Goal: Information Seeking & Learning: Check status

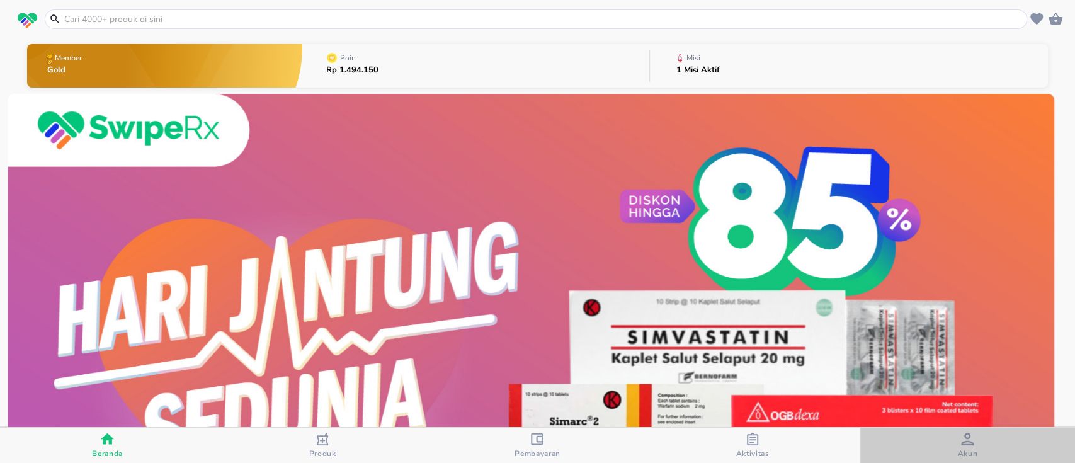
click at [960, 449] on span "Akun" at bounding box center [968, 454] width 20 height 10
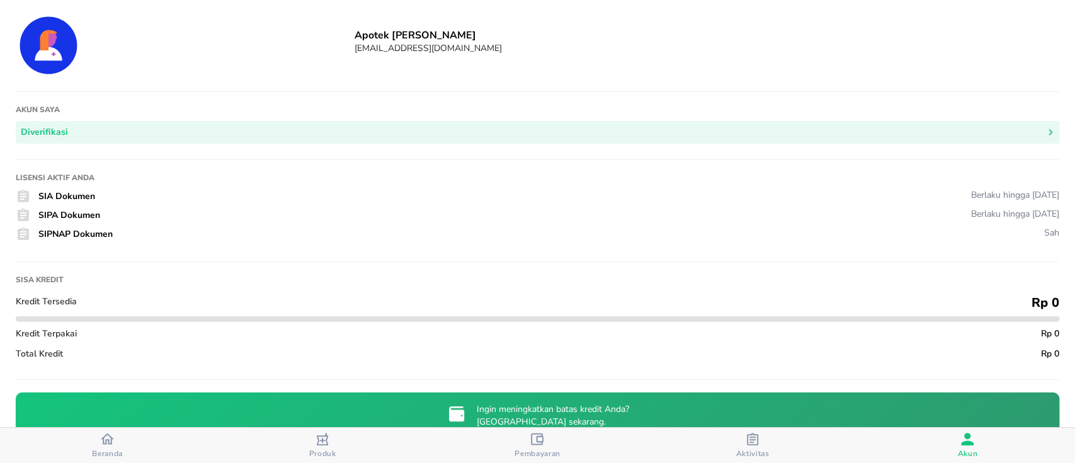
click at [104, 438] on icon "button" at bounding box center [107, 438] width 13 height 11
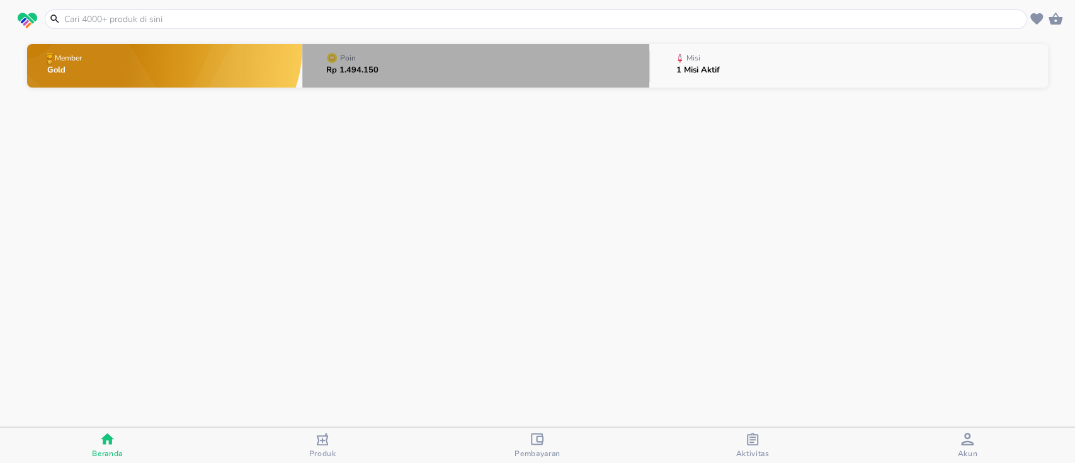
click at [520, 74] on button "Poin Rp 1.494.150" at bounding box center [475, 66] width 347 height 50
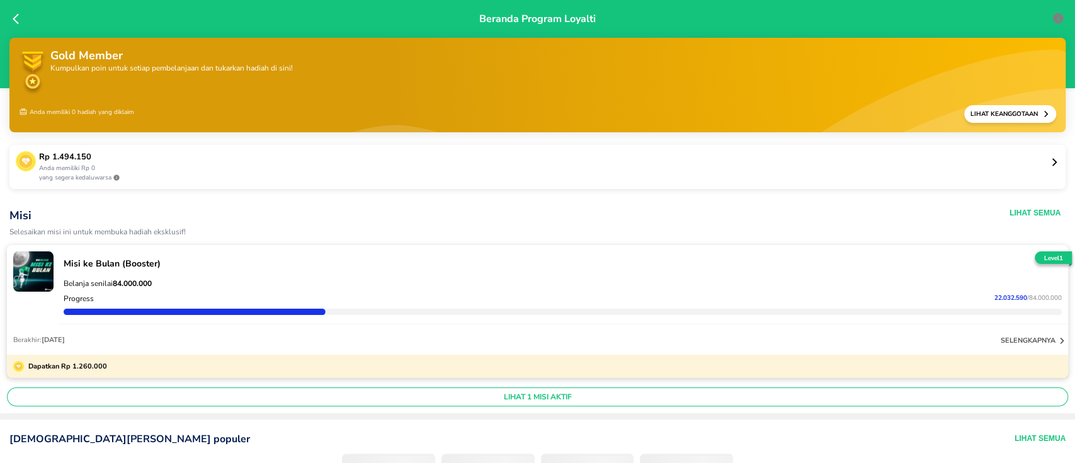
click at [384, 159] on p "Rp 1.494.150" at bounding box center [544, 157] width 1011 height 13
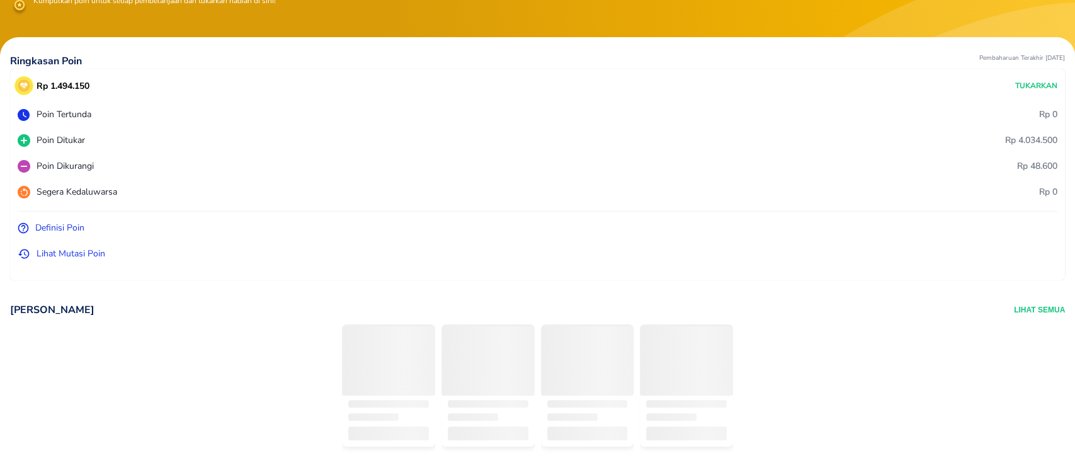
scroll to position [84, 0]
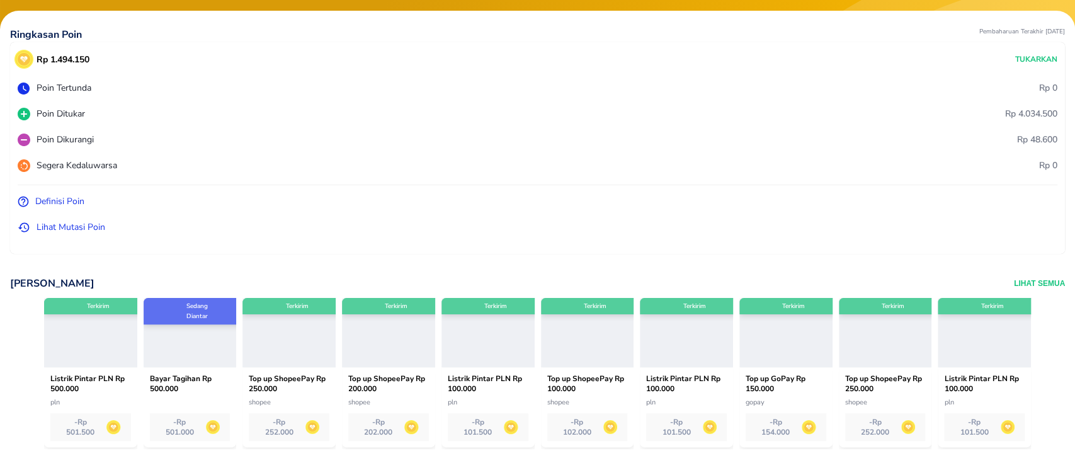
click at [66, 226] on p "Lihat Mutasi Poin" at bounding box center [71, 227] width 69 height 13
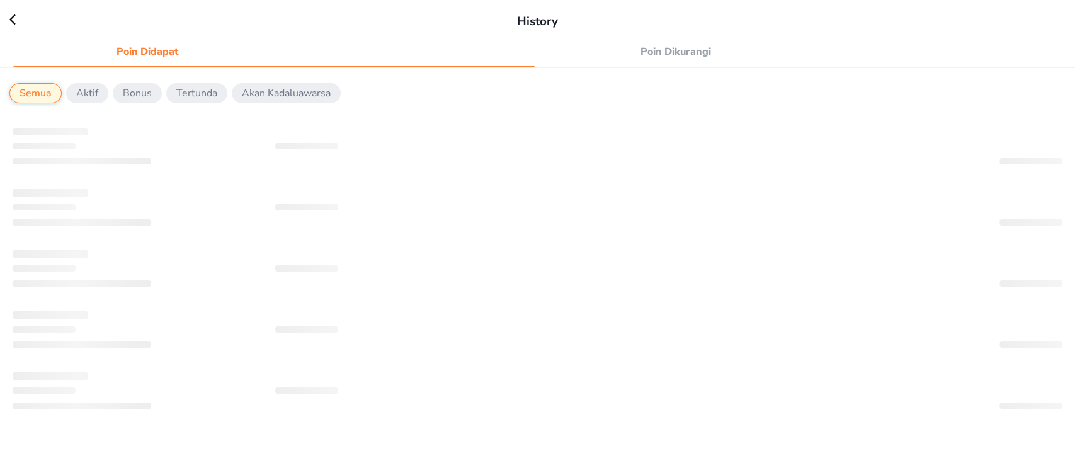
click at [675, 53] on span "Poin Dikurangi" at bounding box center [676, 52] width 254 height 18
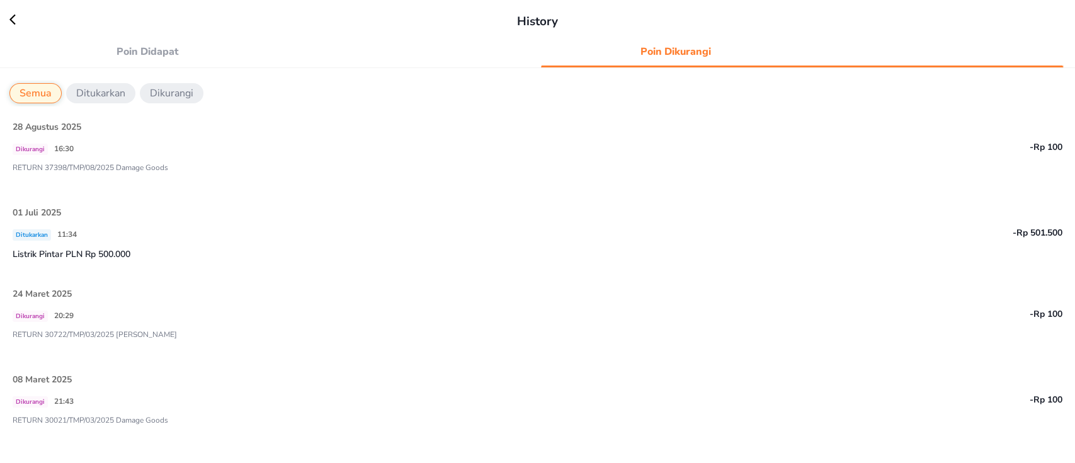
click at [146, 54] on span "Poin Didapat" at bounding box center [148, 52] width 254 height 18
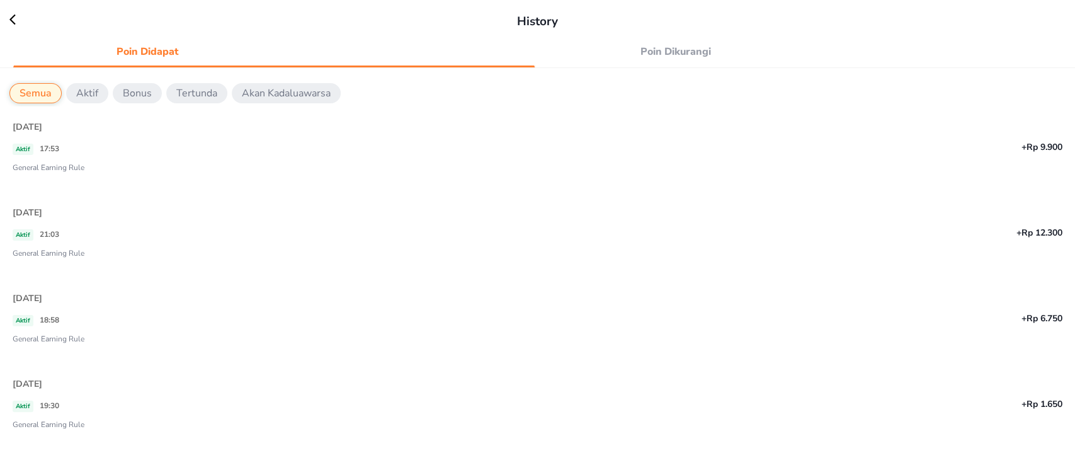
click at [106, 160] on div "Aktif 17:53 +Rp 9.900" at bounding box center [538, 150] width 1050 height 21
click at [668, 57] on span "Poin Dikurangi" at bounding box center [676, 52] width 254 height 18
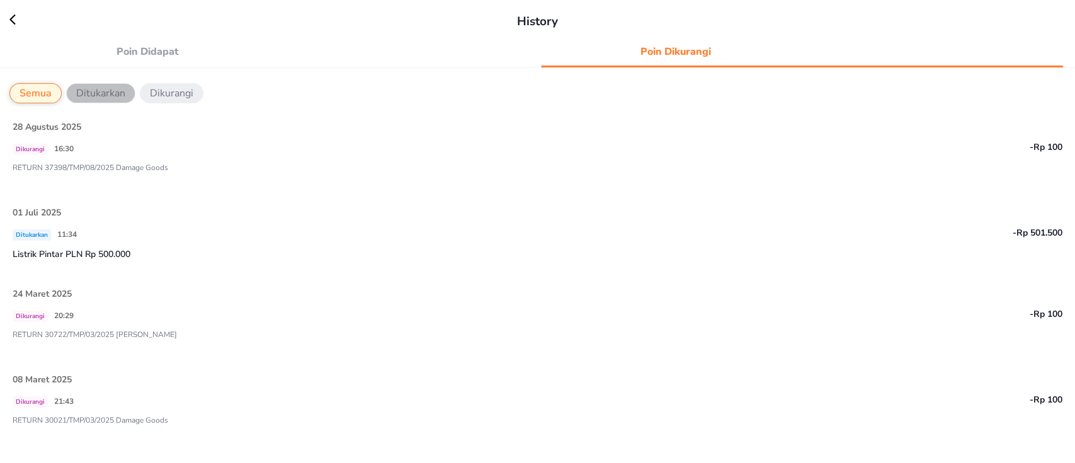
click at [105, 99] on p "Ditukarkan" at bounding box center [100, 93] width 49 height 15
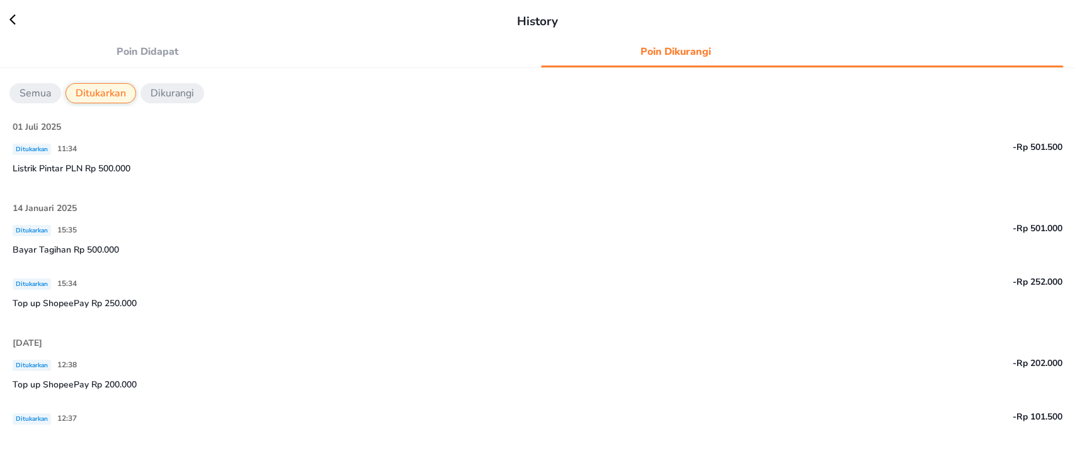
click at [159, 50] on span "Poin Didapat" at bounding box center [148, 52] width 254 height 18
